Goal: Book appointment/travel/reservation

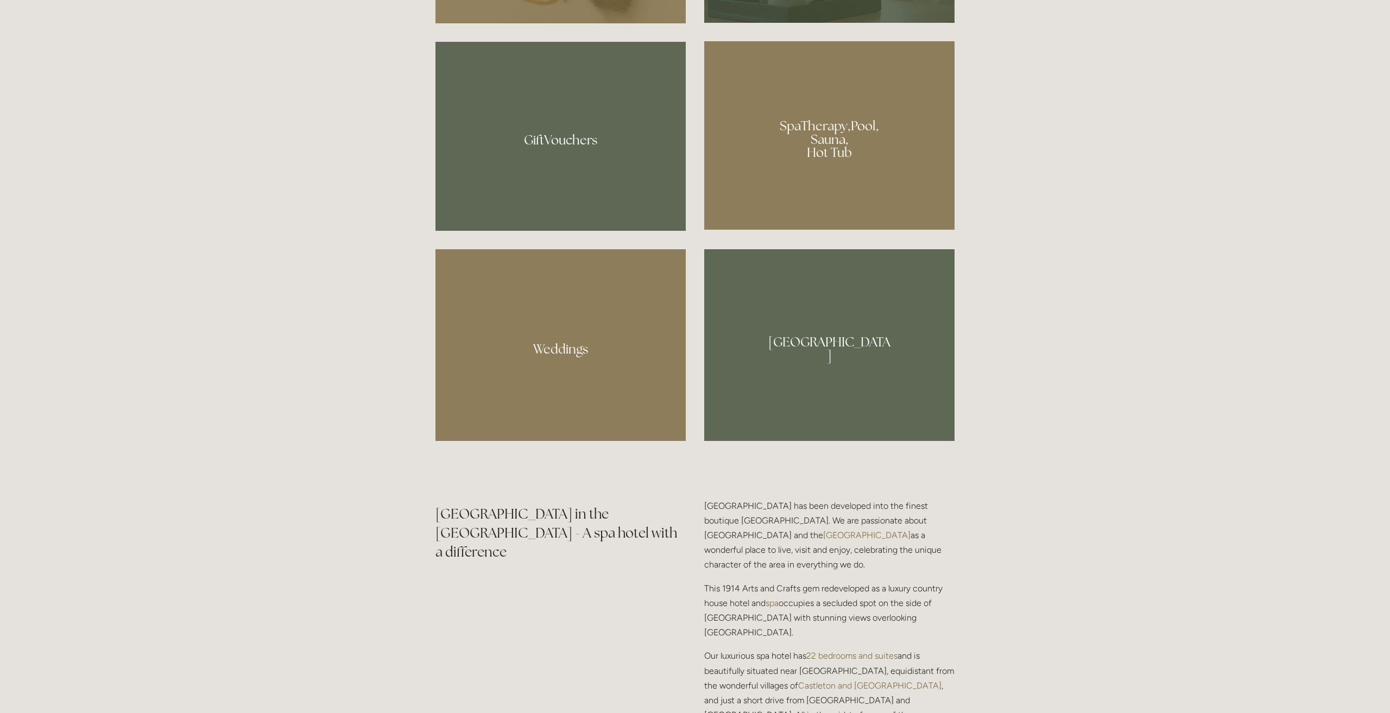
scroll to position [1074, 0]
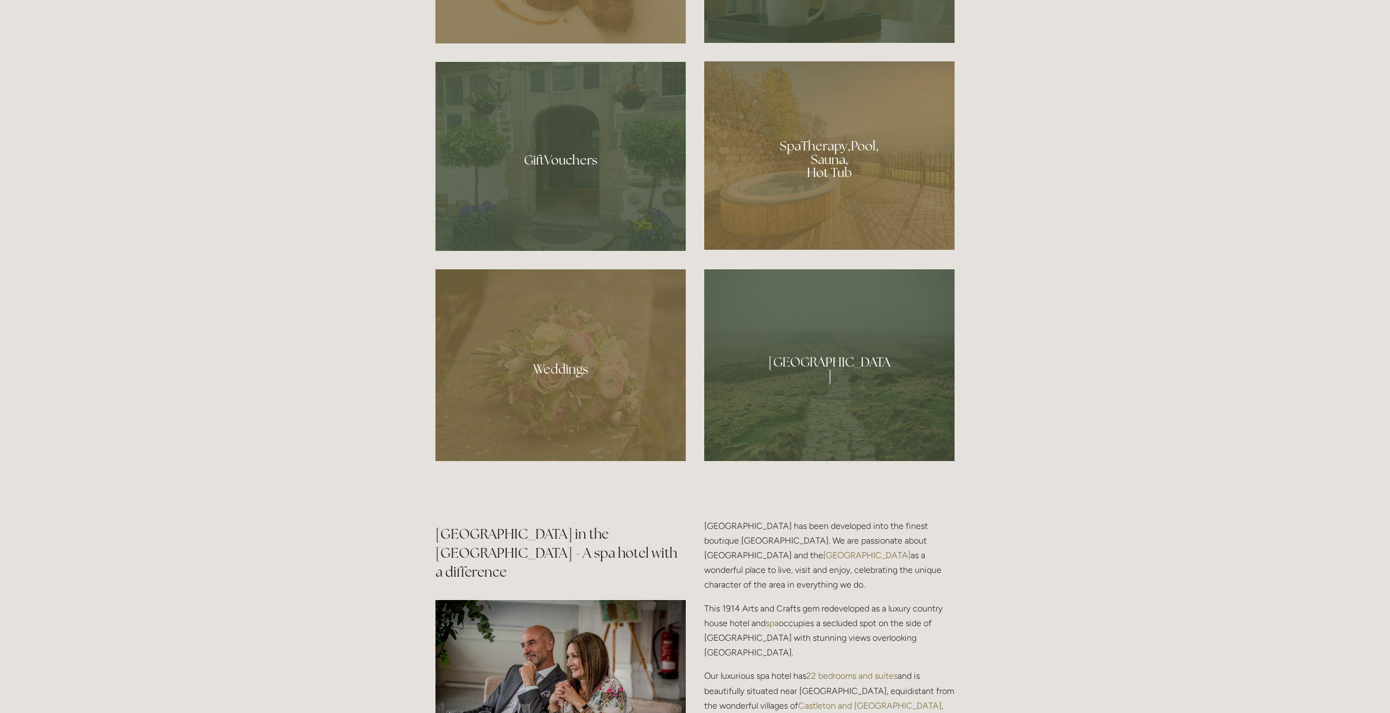
click at [830, 152] on div at bounding box center [829, 155] width 250 height 188
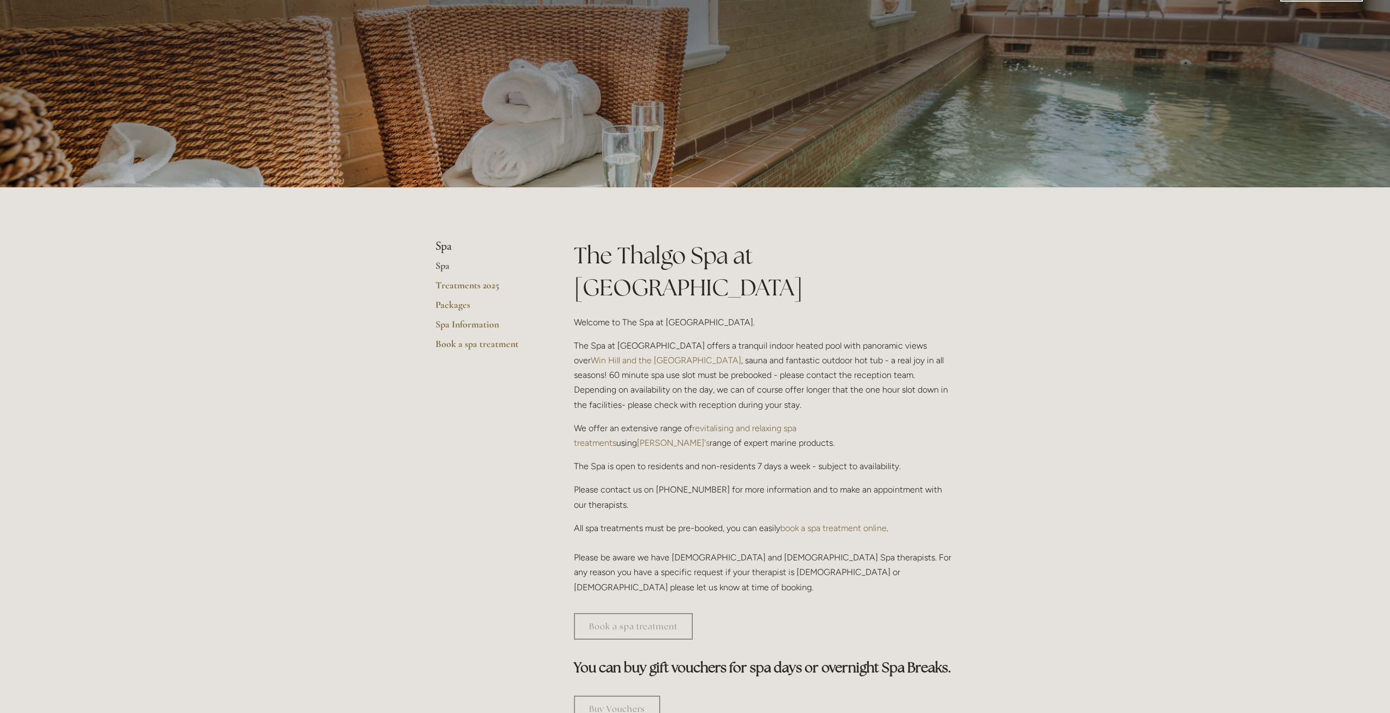
scroll to position [40, 0]
click at [654, 614] on link "Book a spa treatment" at bounding box center [633, 627] width 119 height 27
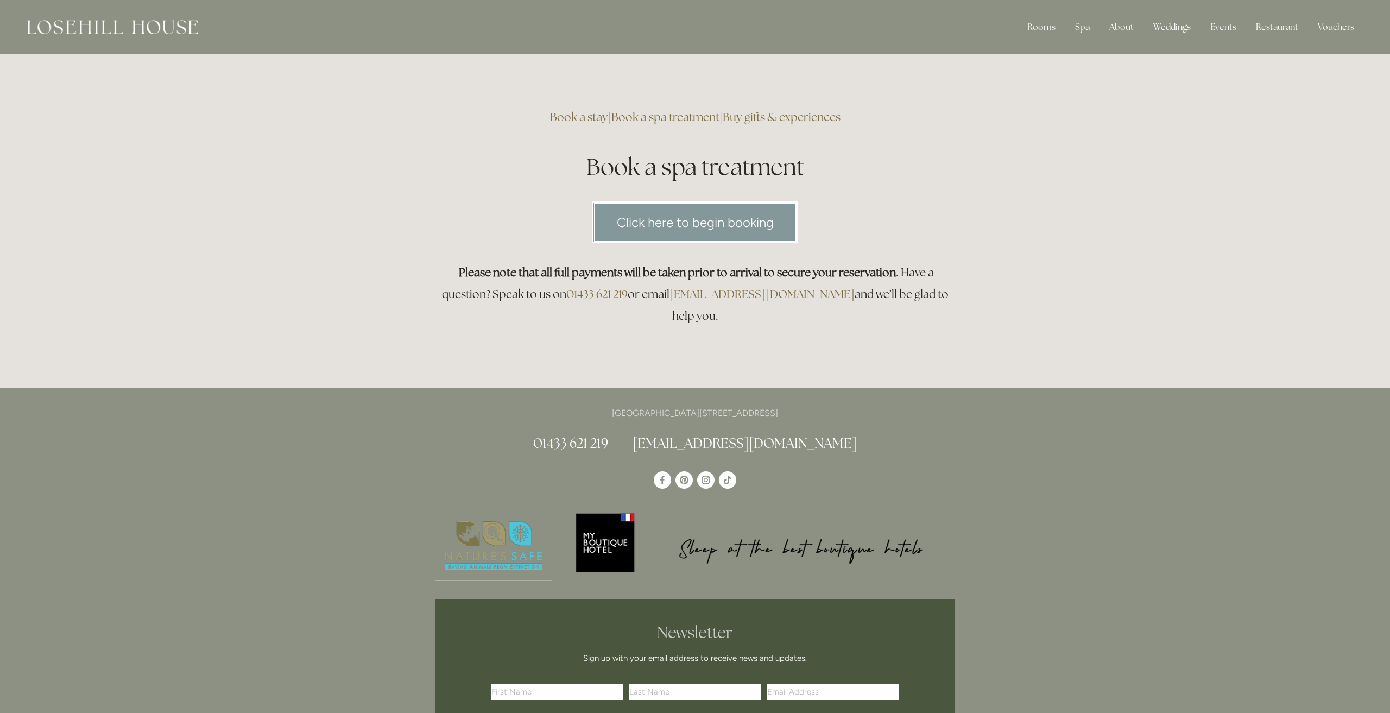
click at [672, 213] on link "Click here to begin booking" at bounding box center [695, 222] width 206 height 42
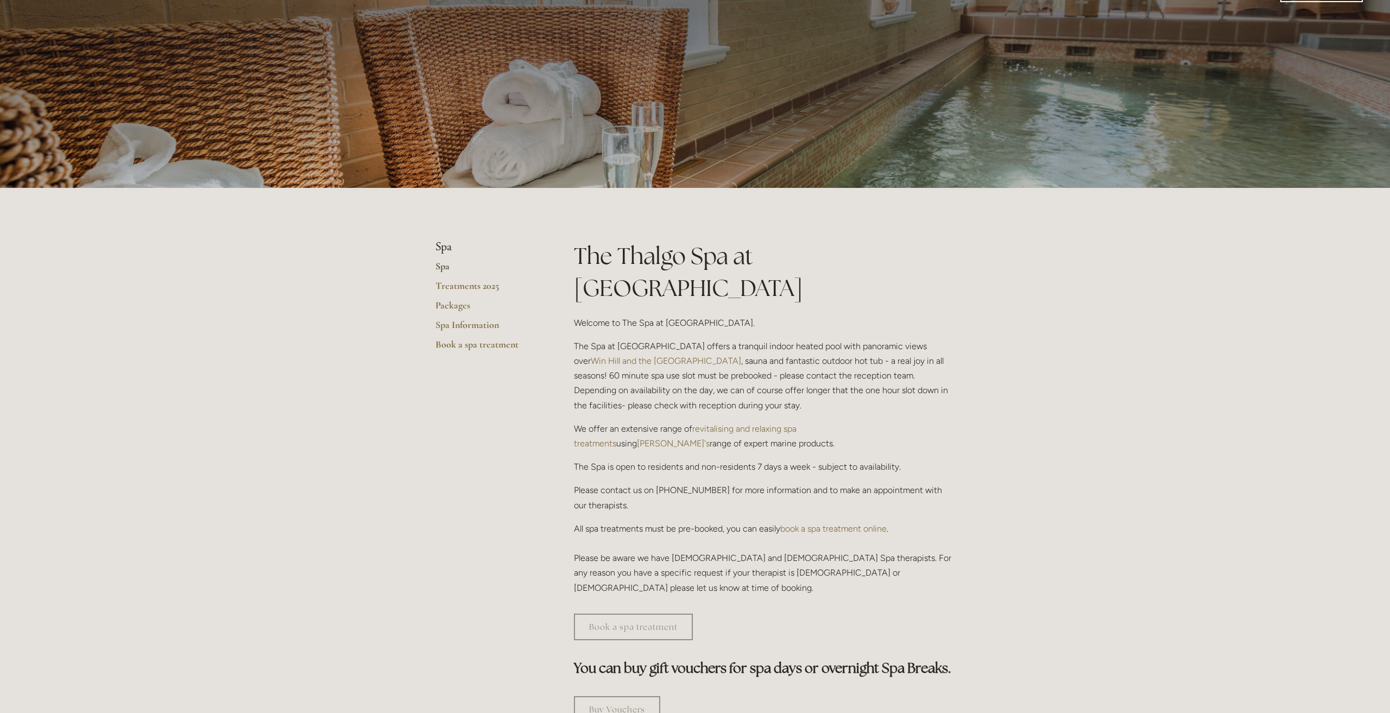
scroll to position [40, 0]
click at [458, 301] on link "Packages" at bounding box center [488, 309] width 104 height 20
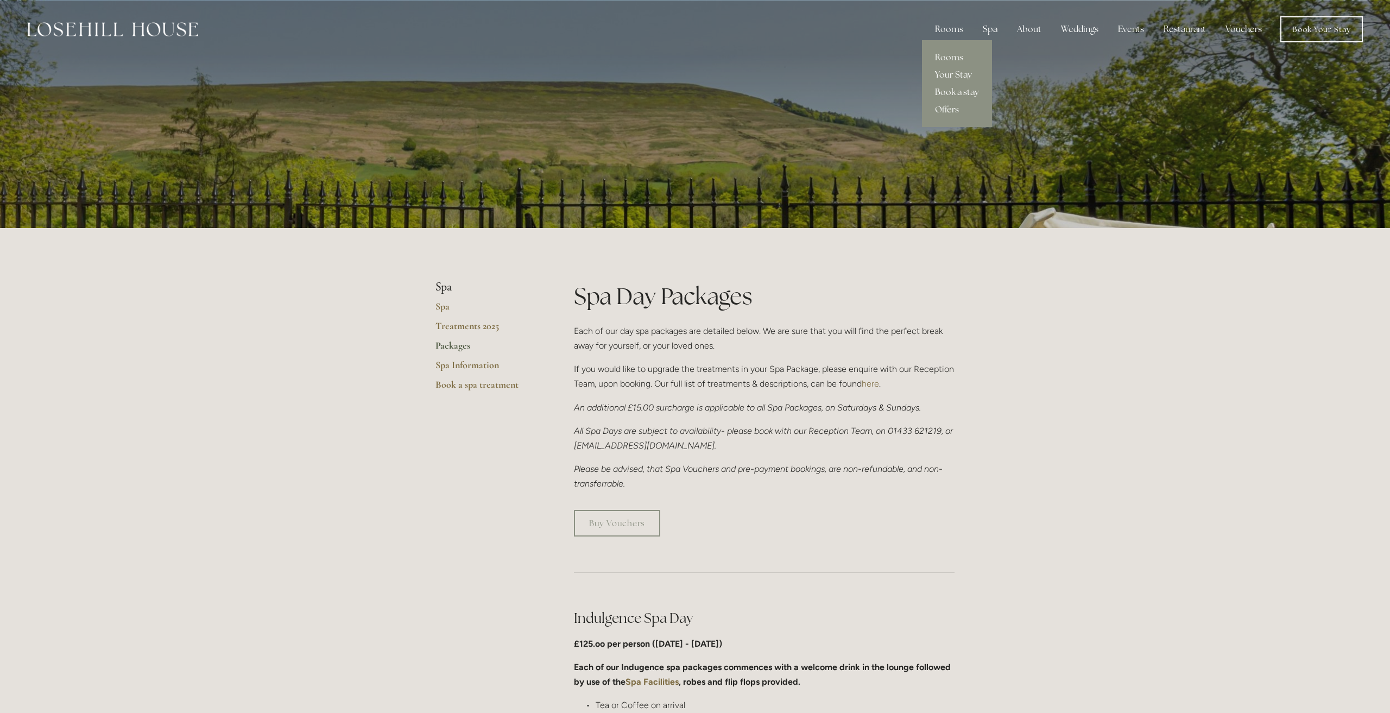
click at [952, 94] on link "Book a stay" at bounding box center [957, 92] width 70 height 17
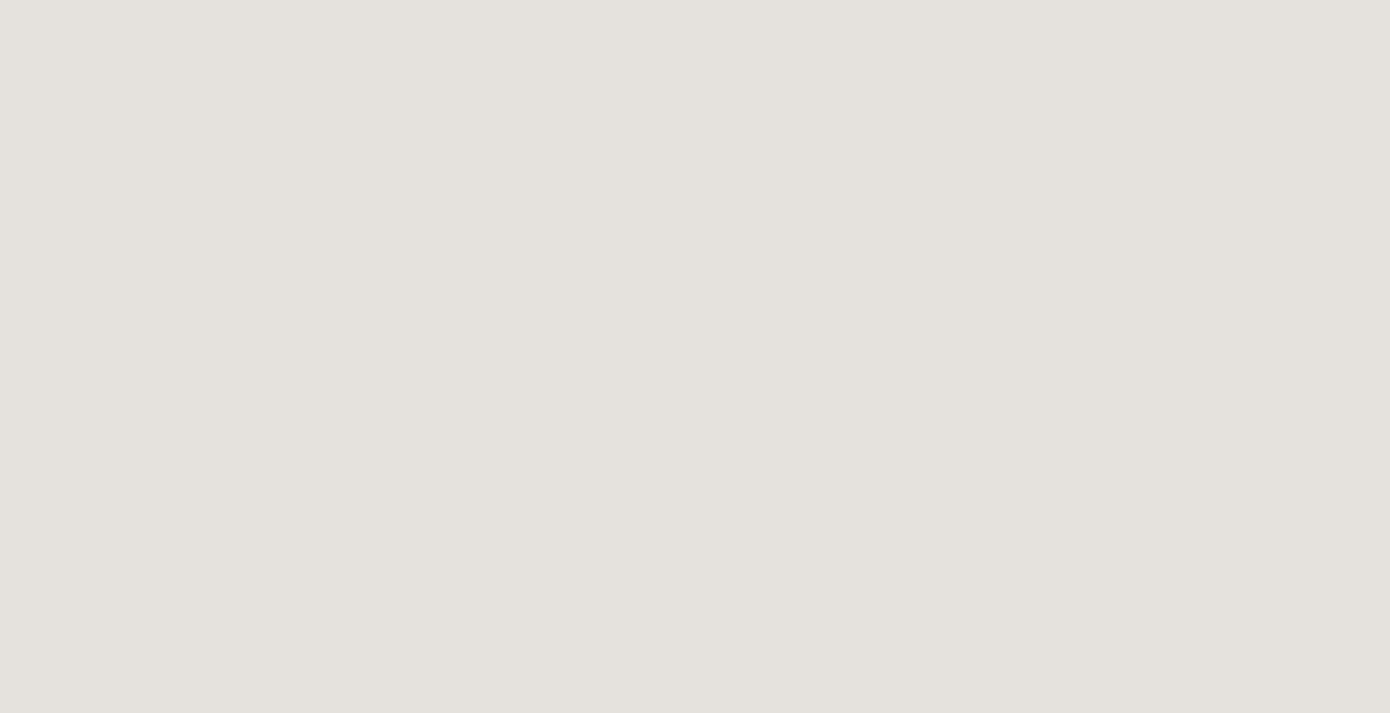
scroll to position [169, 0]
